Goal: Find specific page/section: Find specific page/section

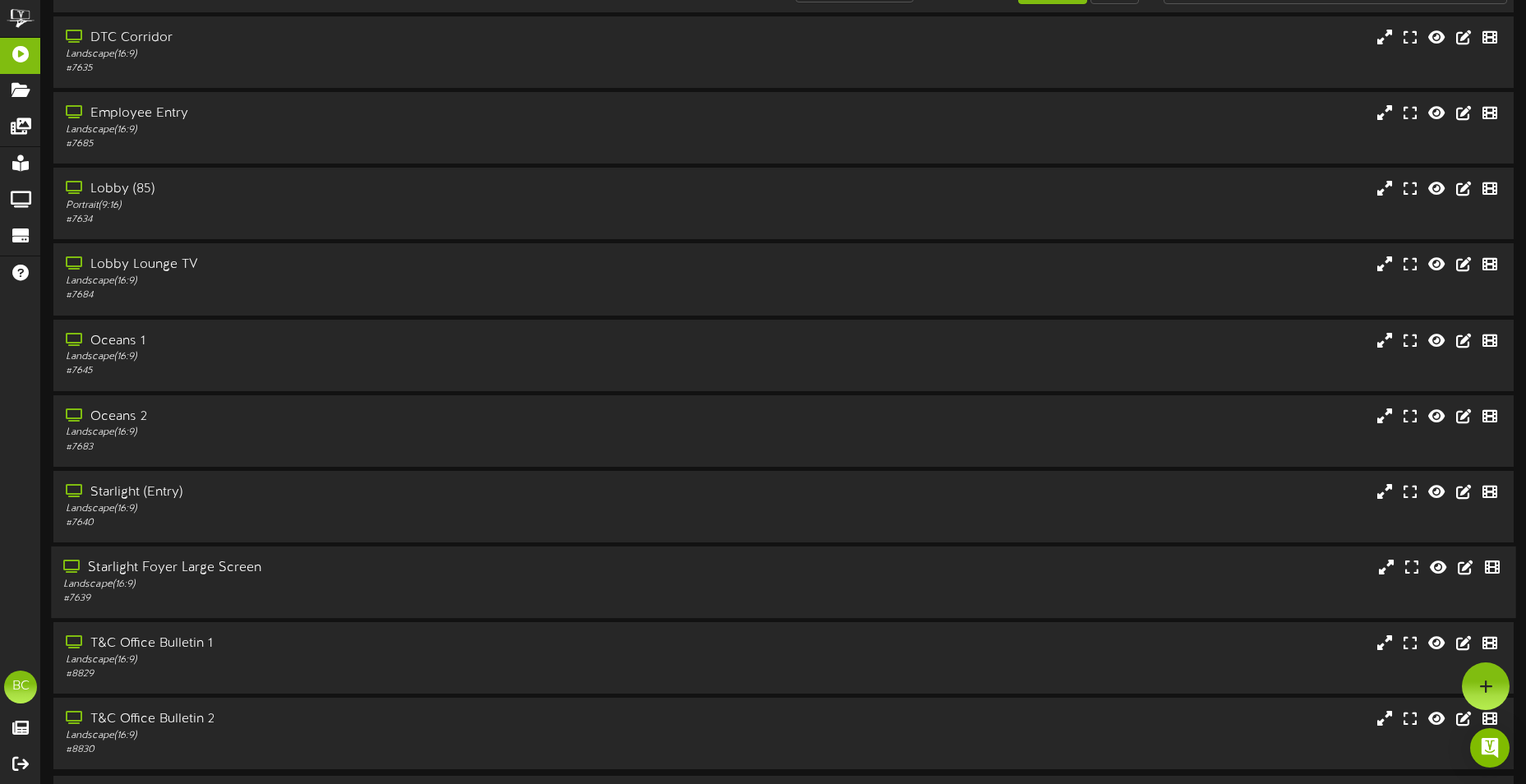
scroll to position [16, 0]
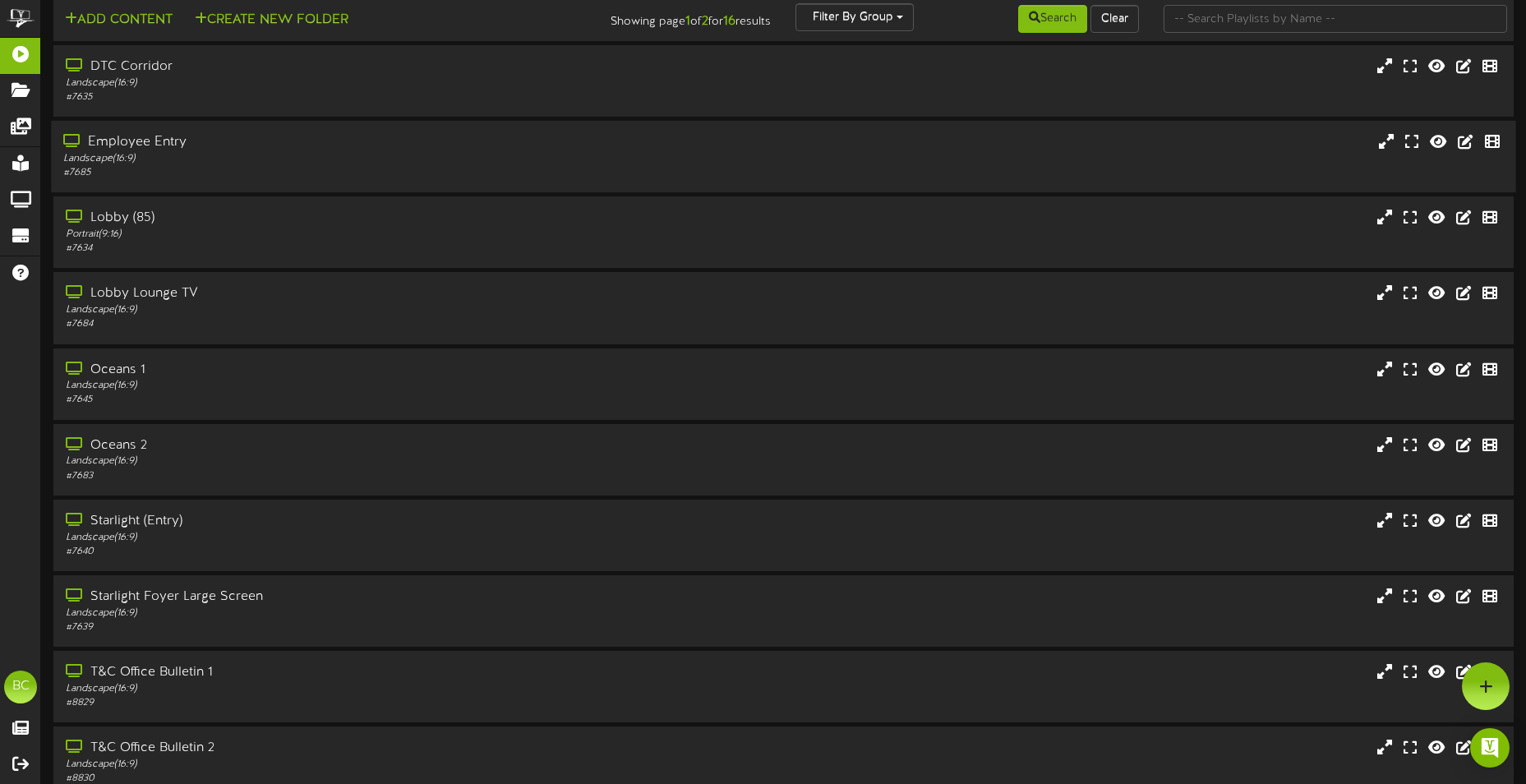
click at [160, 147] on div "Employee Entry" at bounding box center [356, 143] width 586 height 19
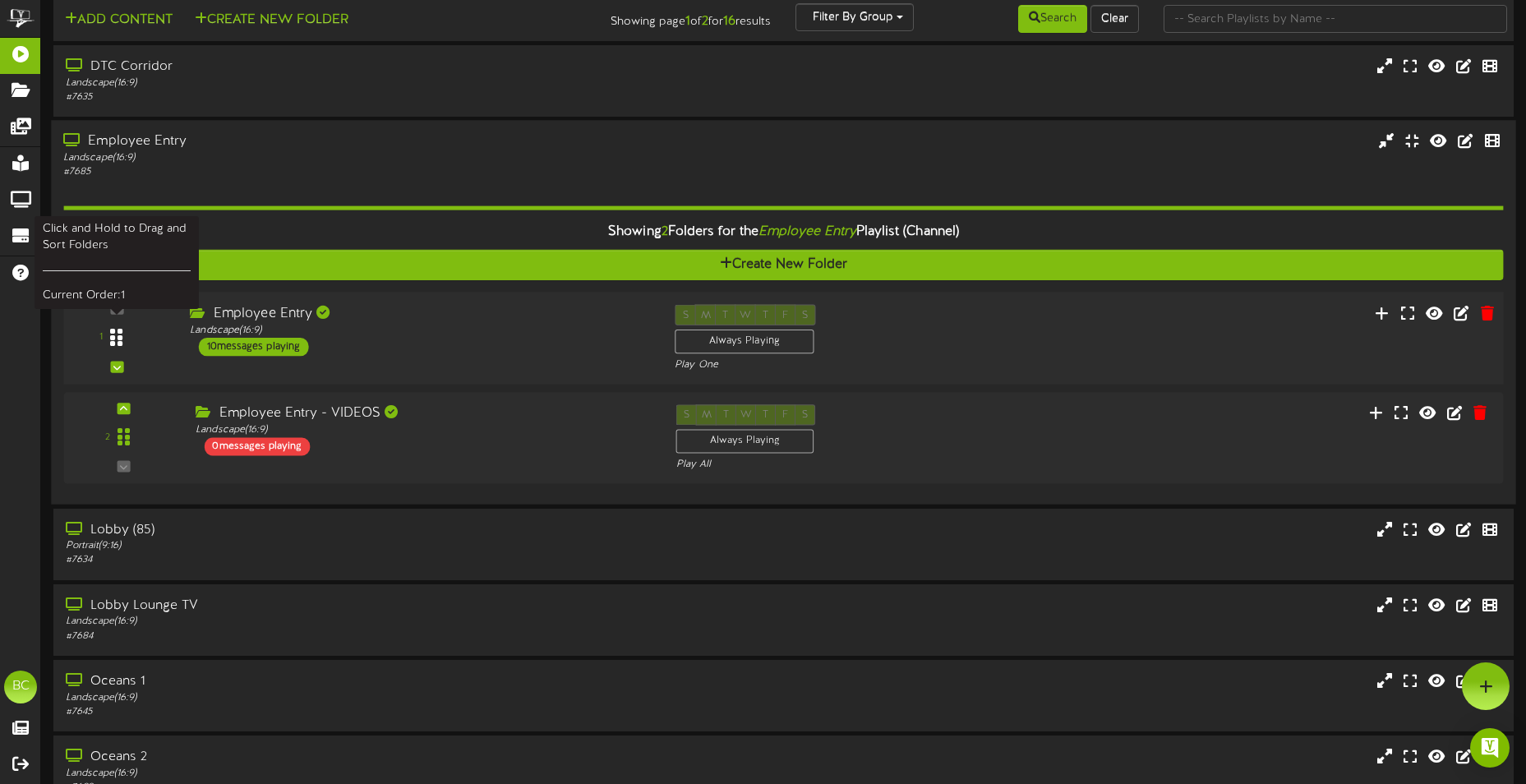
click at [118, 335] on icon at bounding box center [115, 338] width 12 height 20
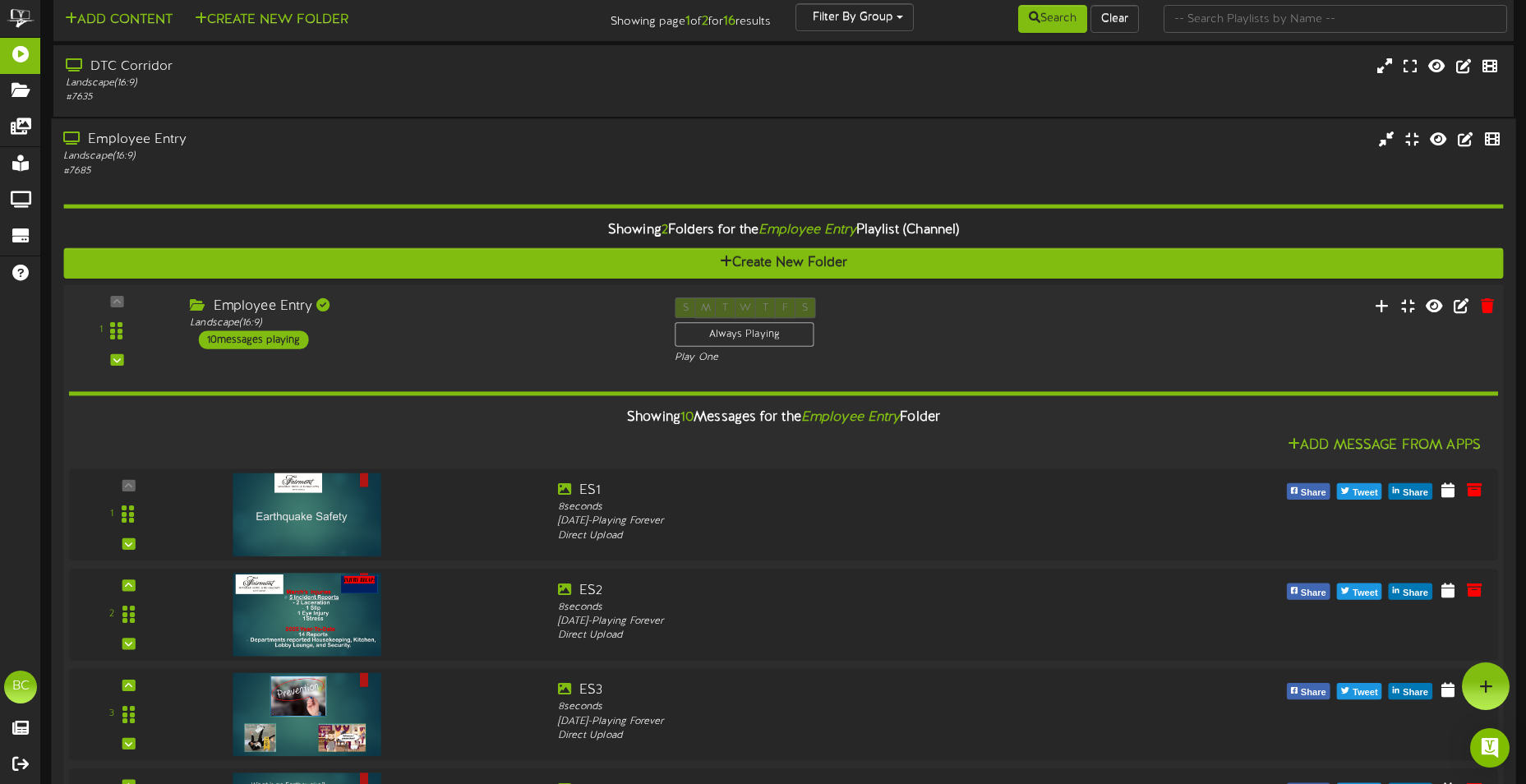
scroll to position [0, 0]
